Goal: Task Accomplishment & Management: Use online tool/utility

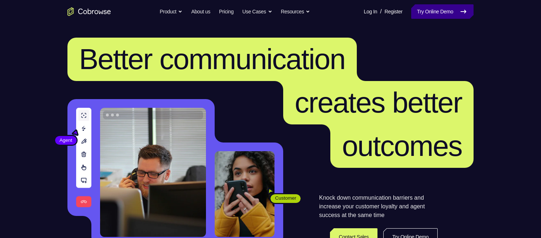
click at [441, 13] on link "Try Online Demo" at bounding box center [442, 11] width 62 height 14
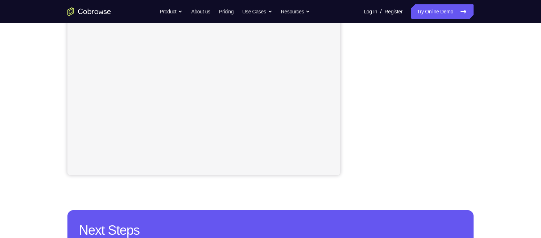
scroll to position [152, 0]
